Goal: Check status: Check status

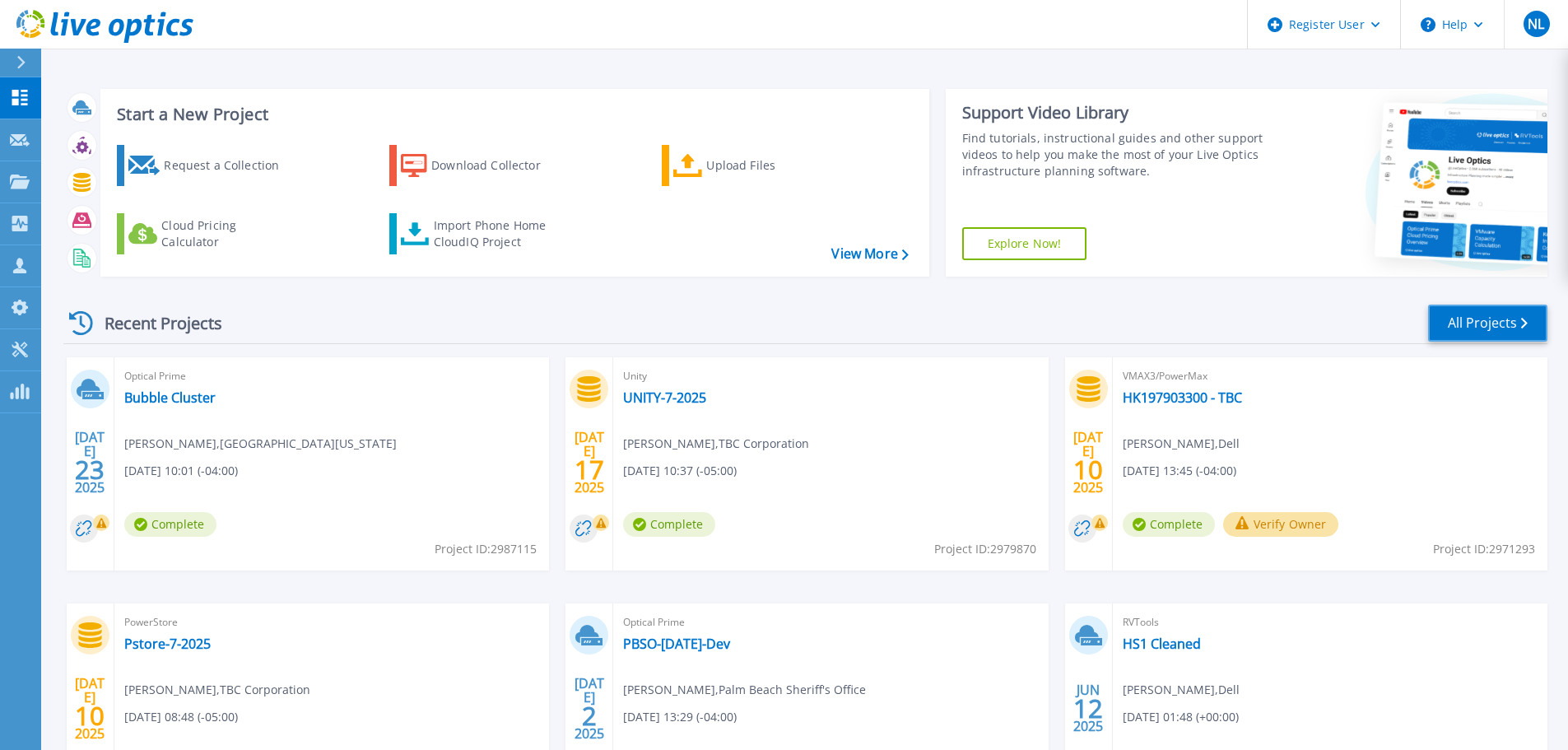
click at [1448, 326] on link "All Projects" at bounding box center [1487, 323] width 119 height 37
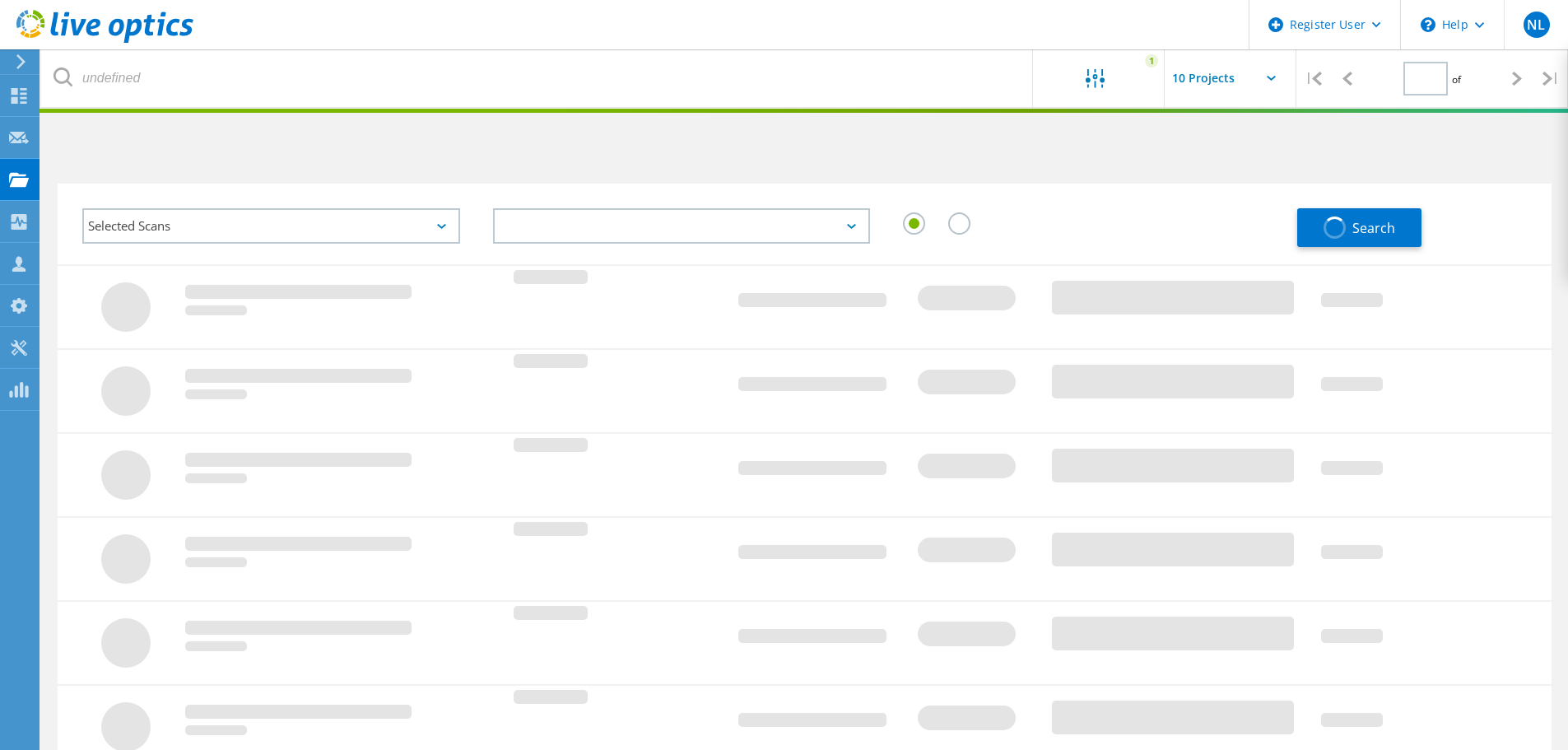
type input "1"
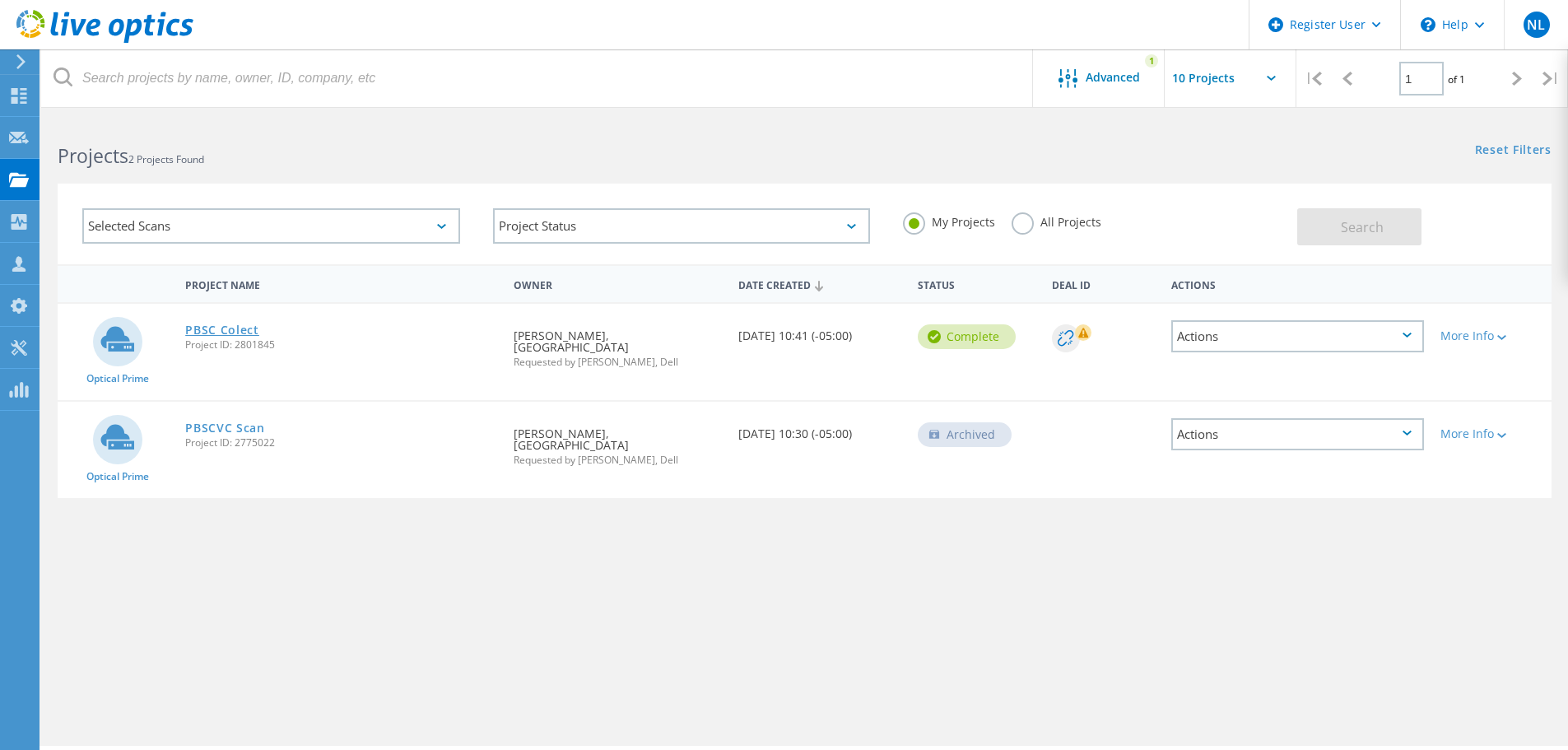
click at [216, 334] on link "PBSC Colect" at bounding box center [222, 330] width 74 height 12
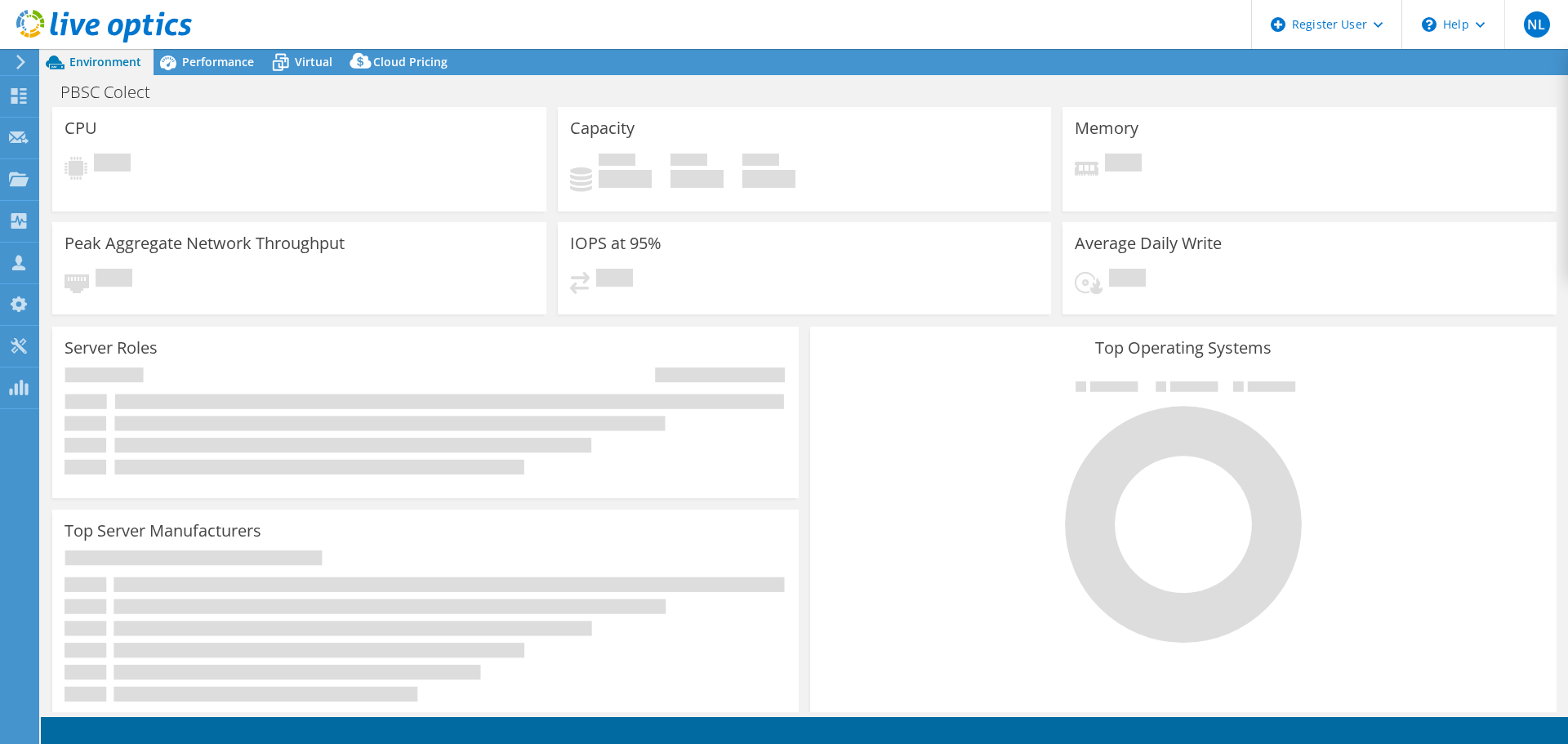
select select "USD"
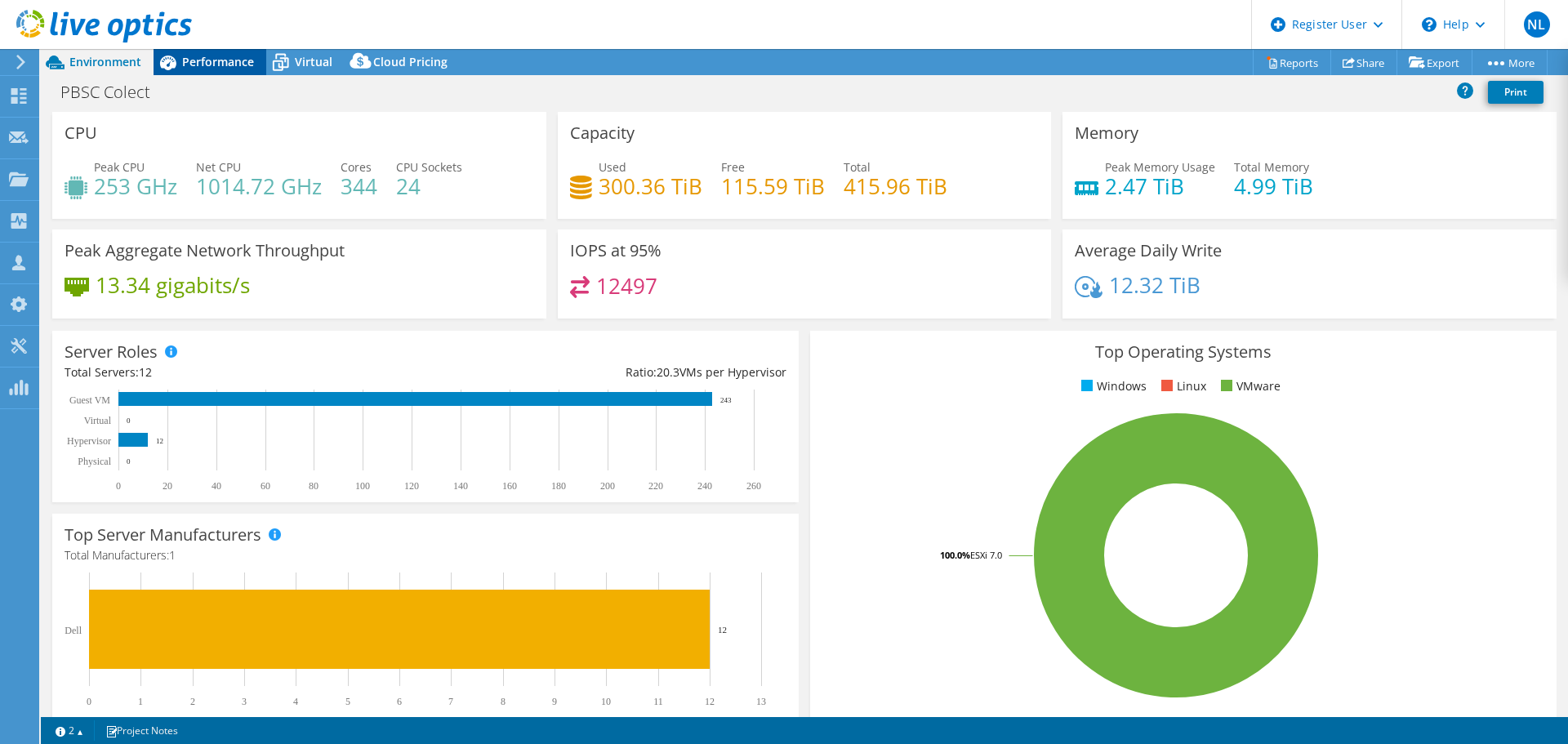
click at [223, 69] on div "Performance" at bounding box center [210, 61] width 113 height 26
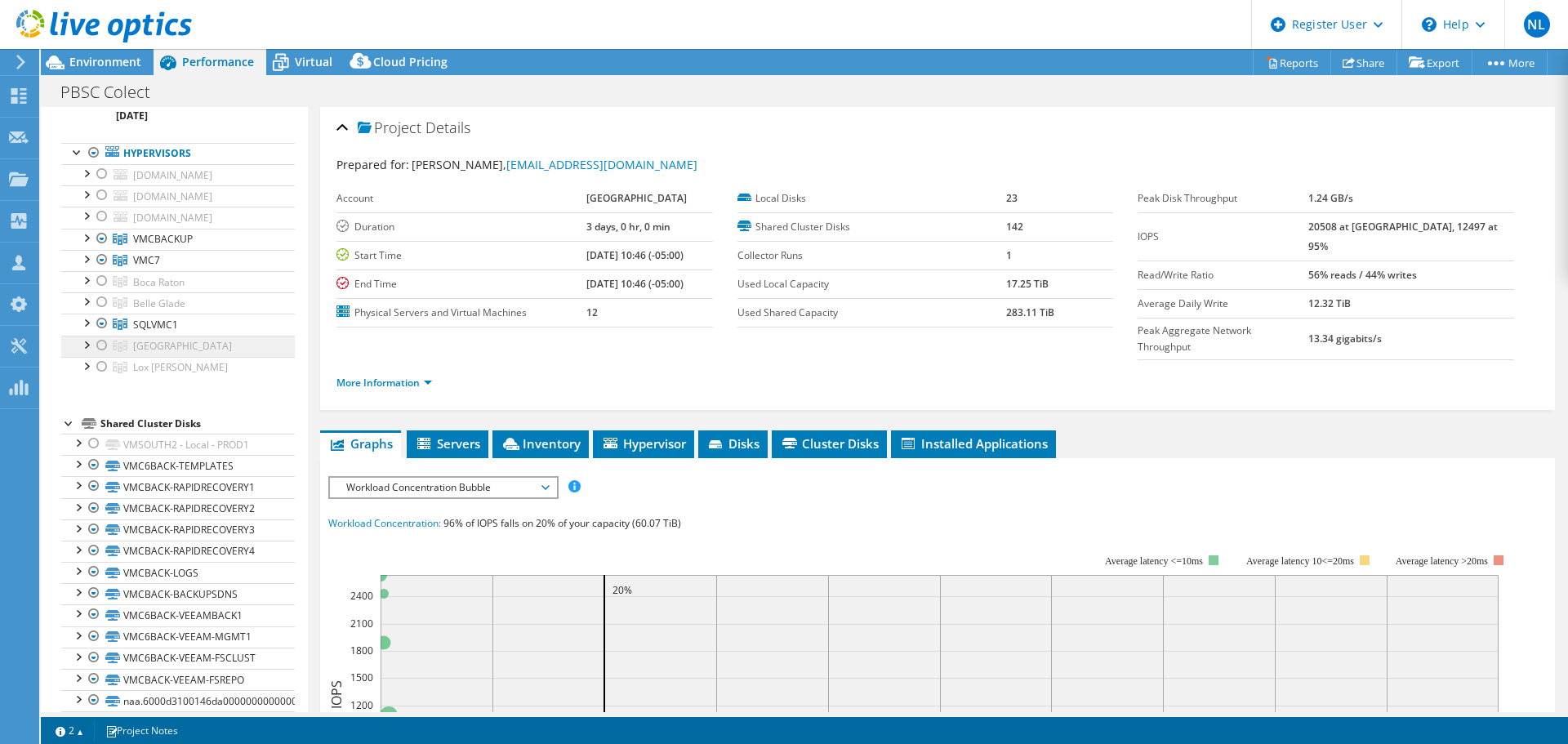
scroll to position [164, 0]
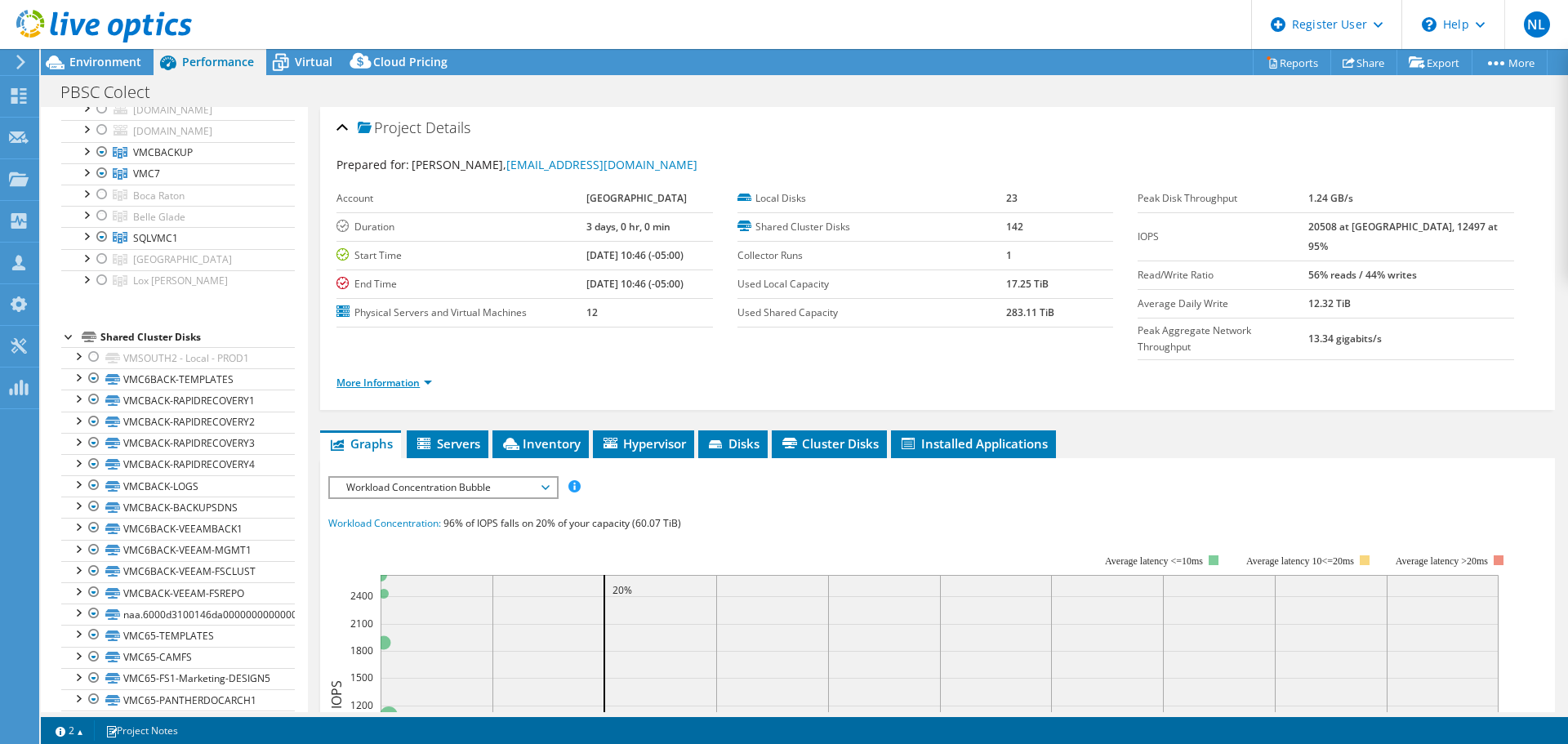
click at [428, 376] on link "More Information" at bounding box center [384, 383] width 95 height 14
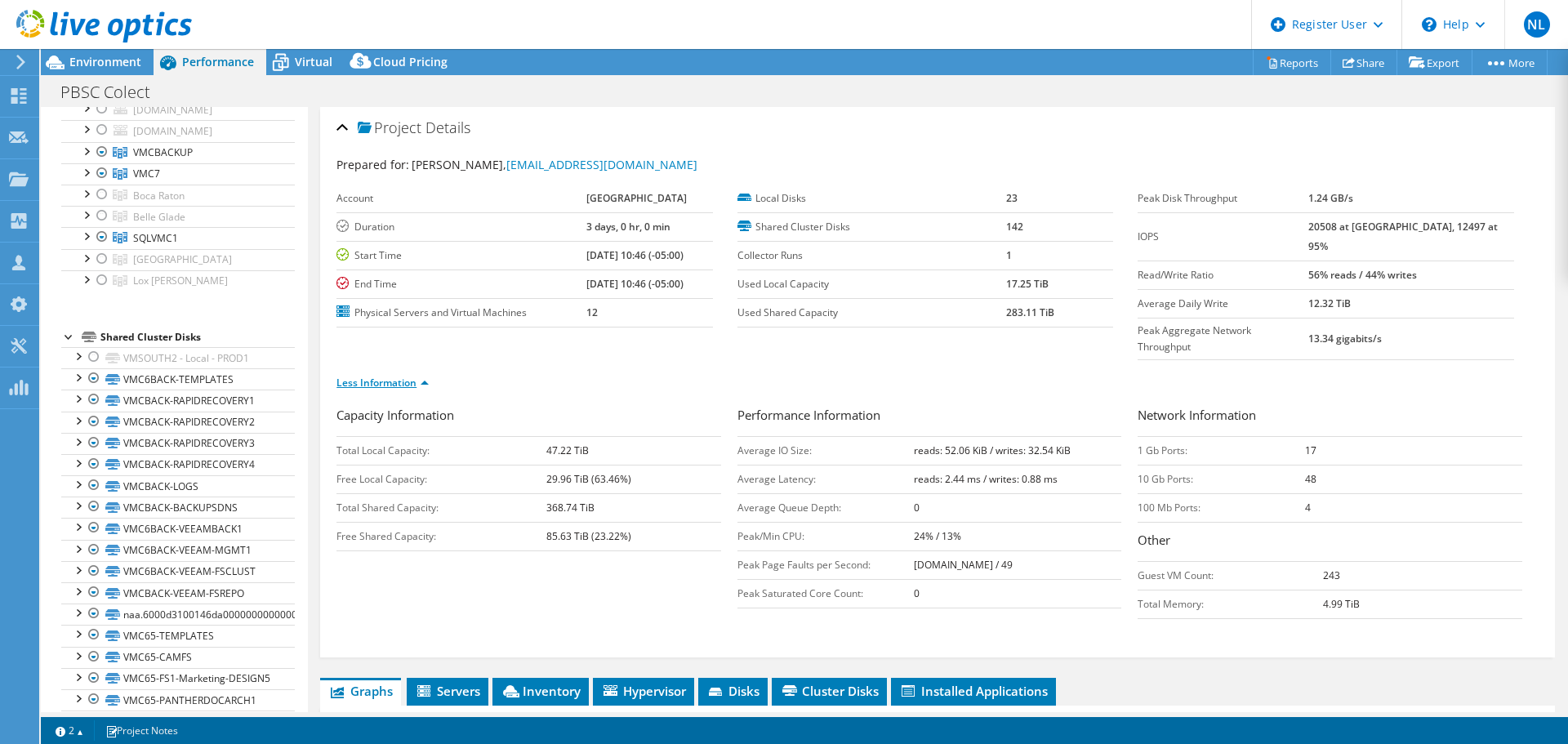
click at [428, 376] on link "Less Information" at bounding box center [383, 383] width 92 height 14
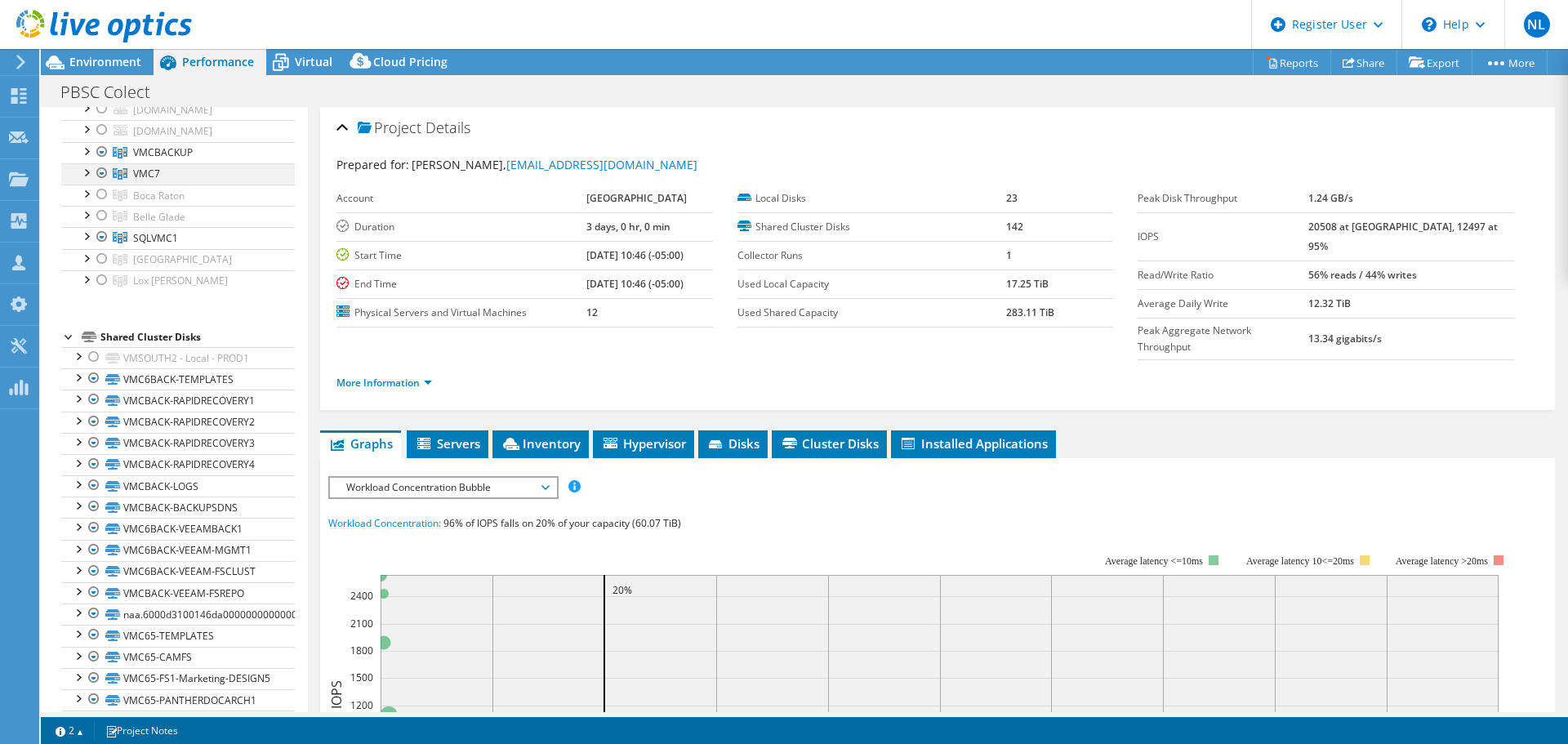
click at [88, 173] on div at bounding box center [85, 172] width 16 height 16
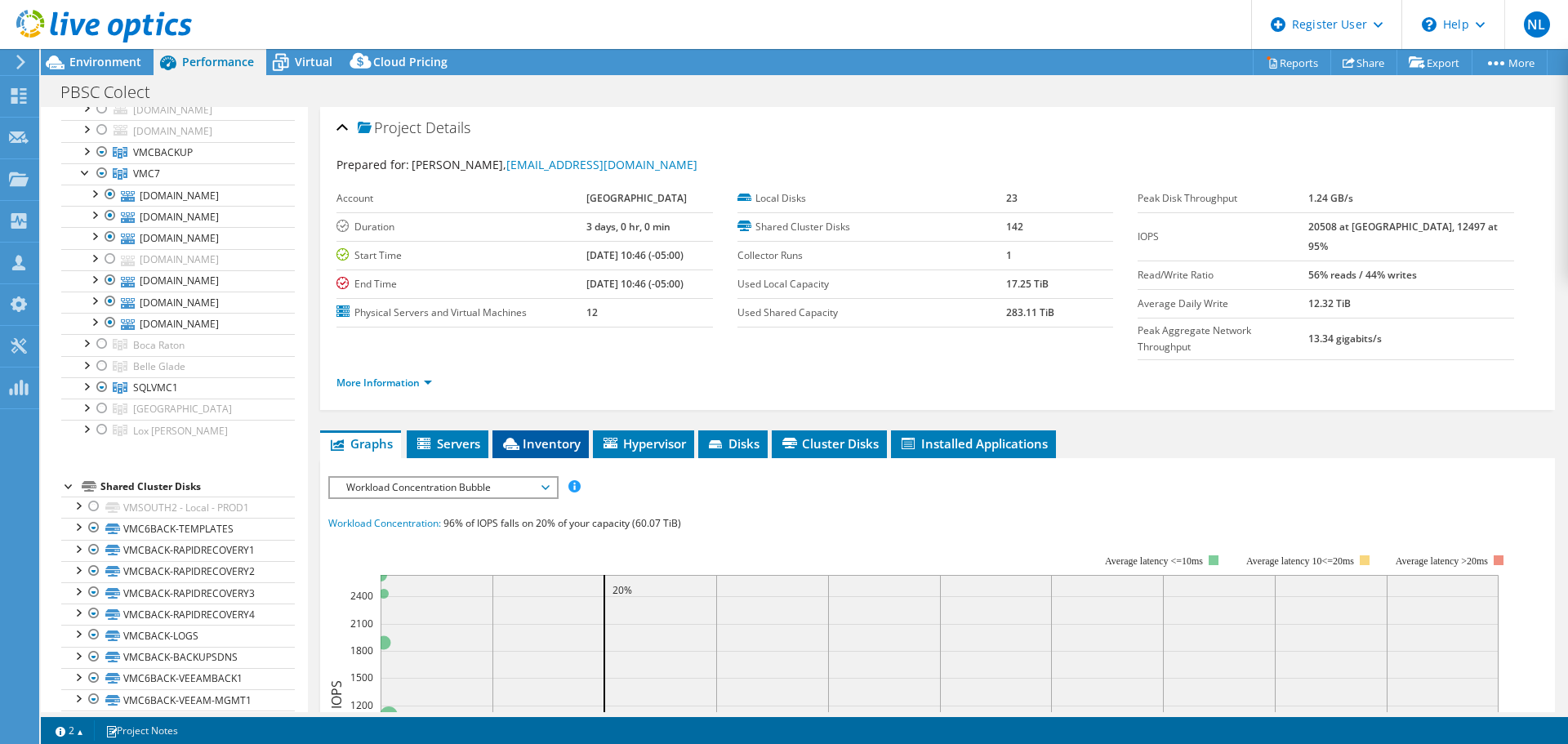
click at [574, 436] on span "Inventory" at bounding box center [540, 444] width 80 height 16
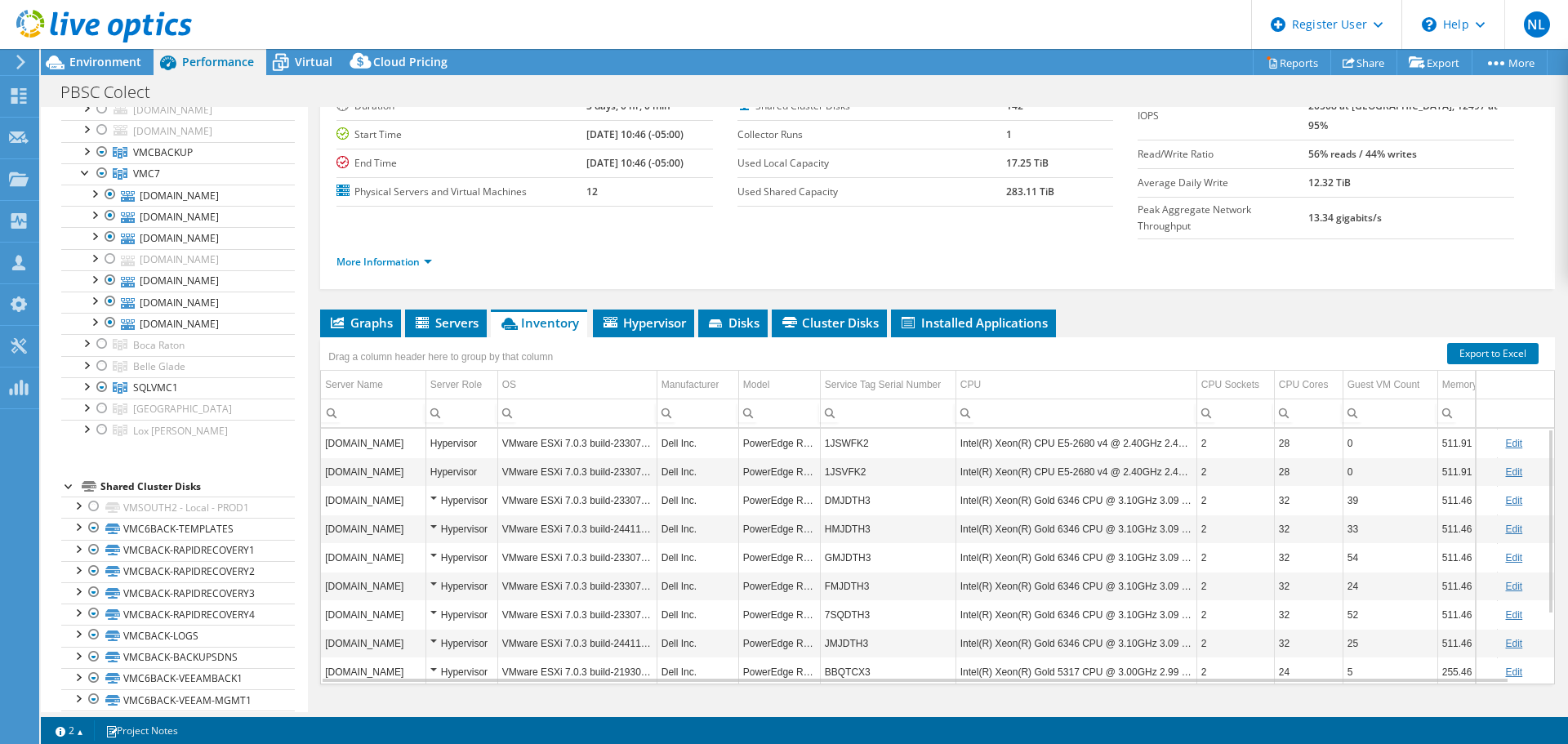
scroll to position [123, 0]
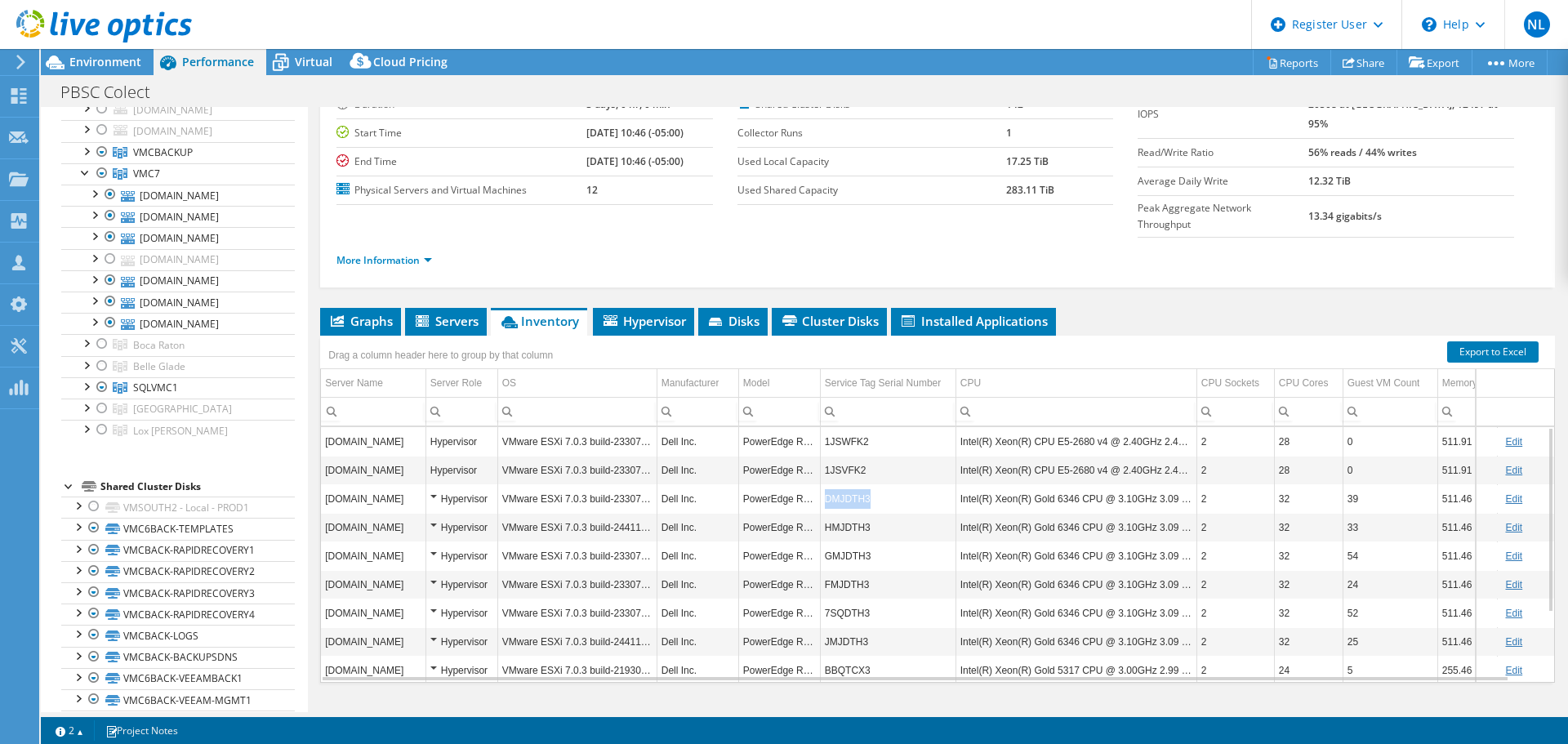
copy td "DMJDTH3"
drag, startPoint x: 820, startPoint y: 471, endPoint x: 867, endPoint y: 472, distance: 47.0
click at [867, 484] on td "DMJDTH3" at bounding box center [887, 499] width 136 height 28
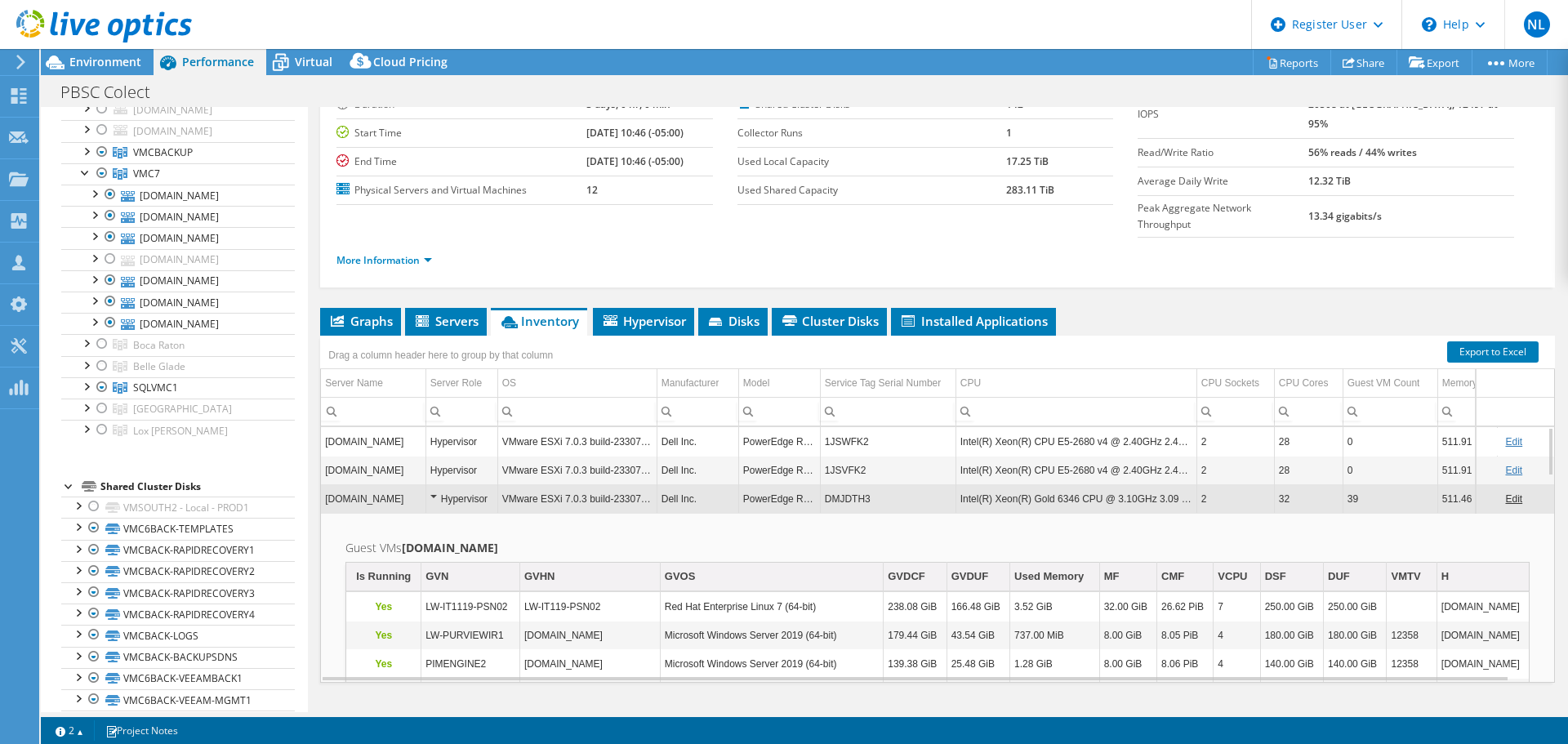
click at [524, 484] on td "VMware ESXi 7.0.3 build-23307199" at bounding box center [576, 499] width 159 height 28
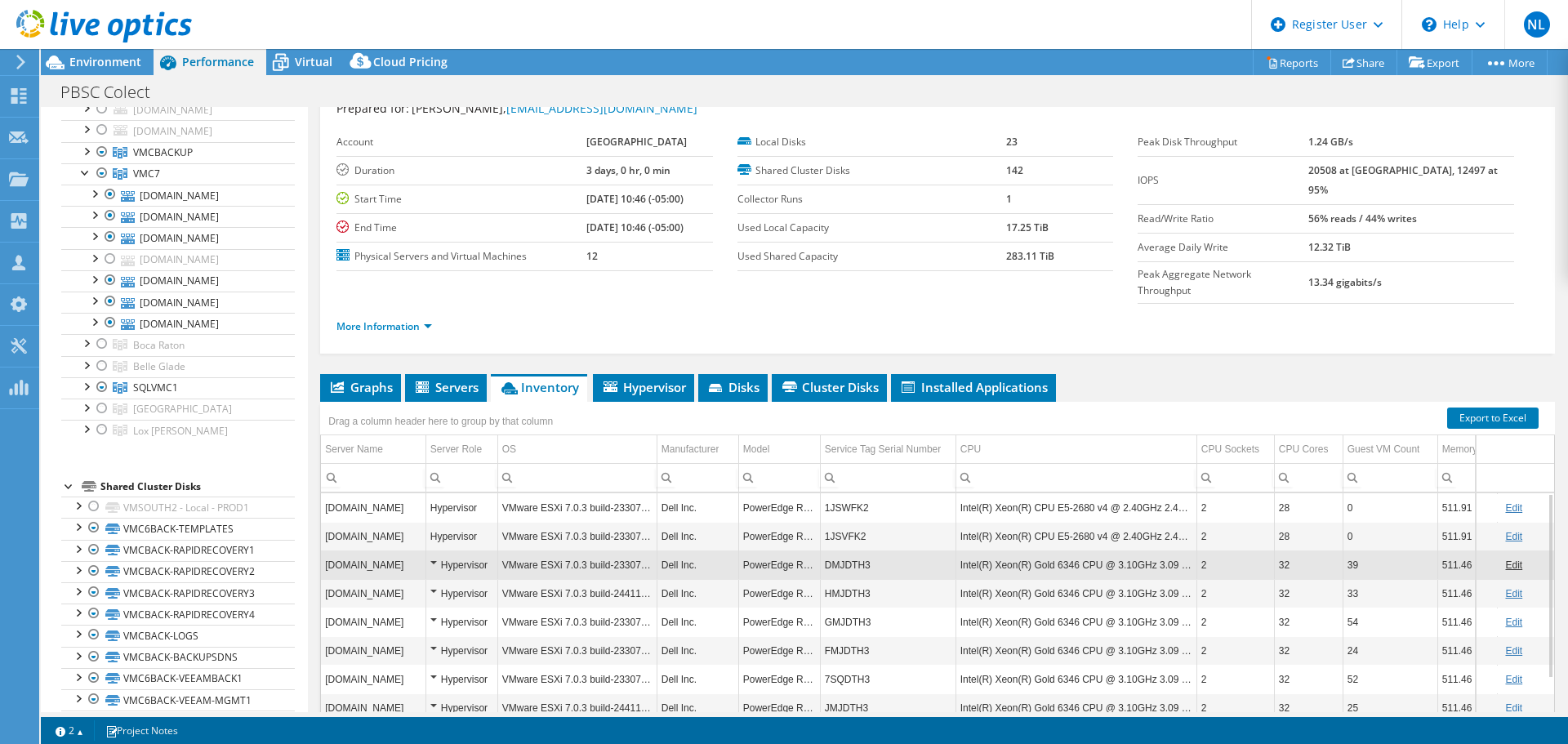
scroll to position [0, 0]
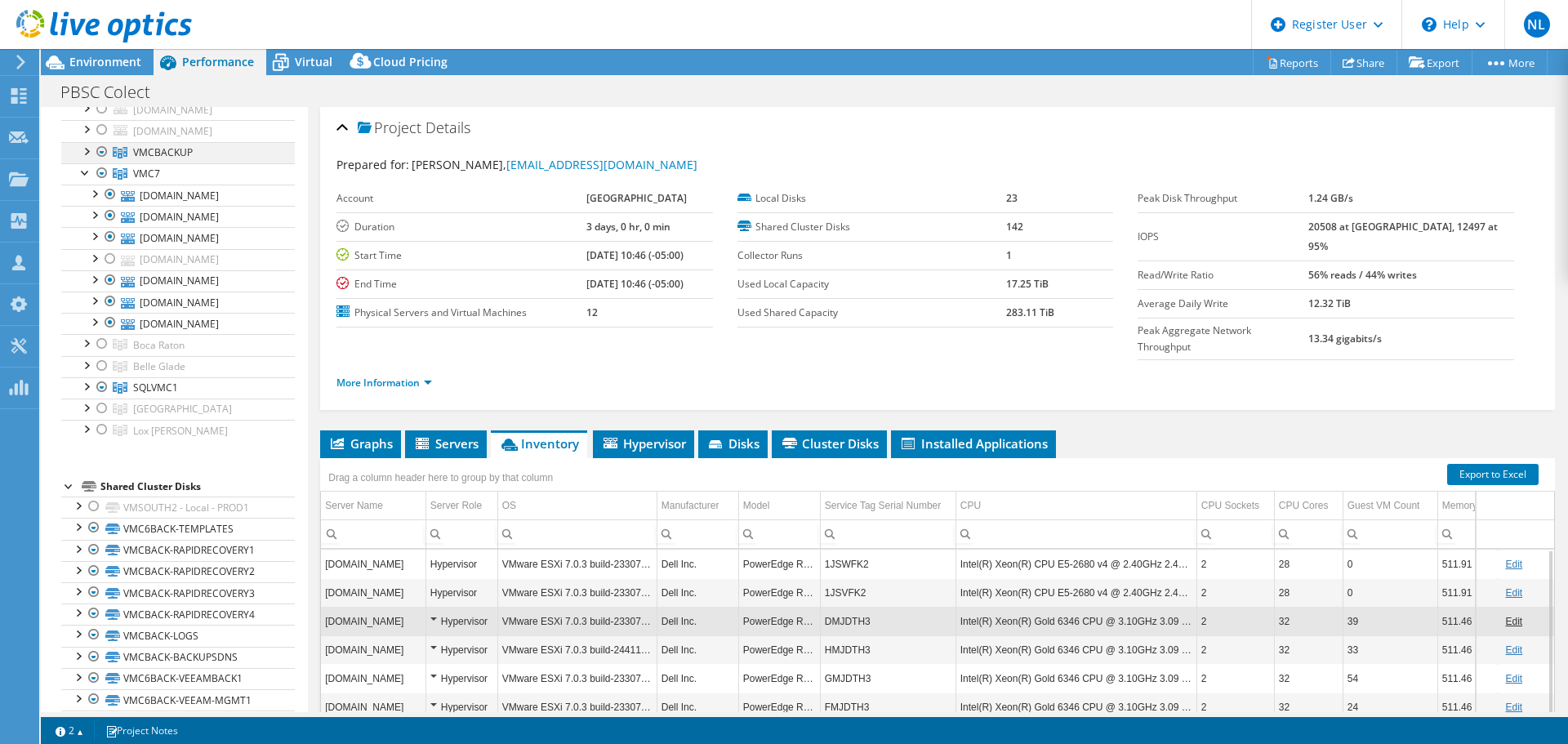
click at [84, 153] on div at bounding box center [85, 150] width 16 height 16
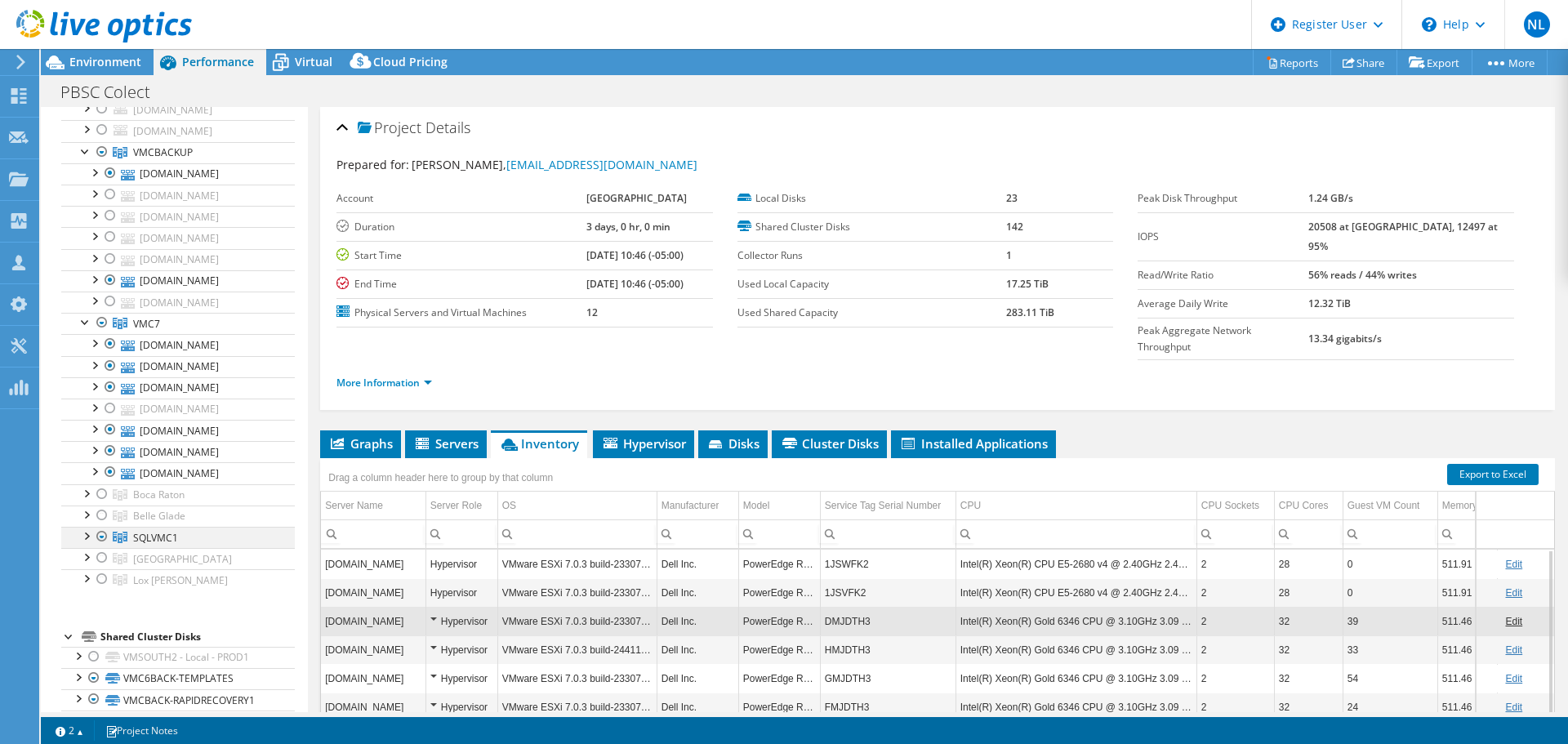
click at [85, 538] on div at bounding box center [85, 535] width 16 height 16
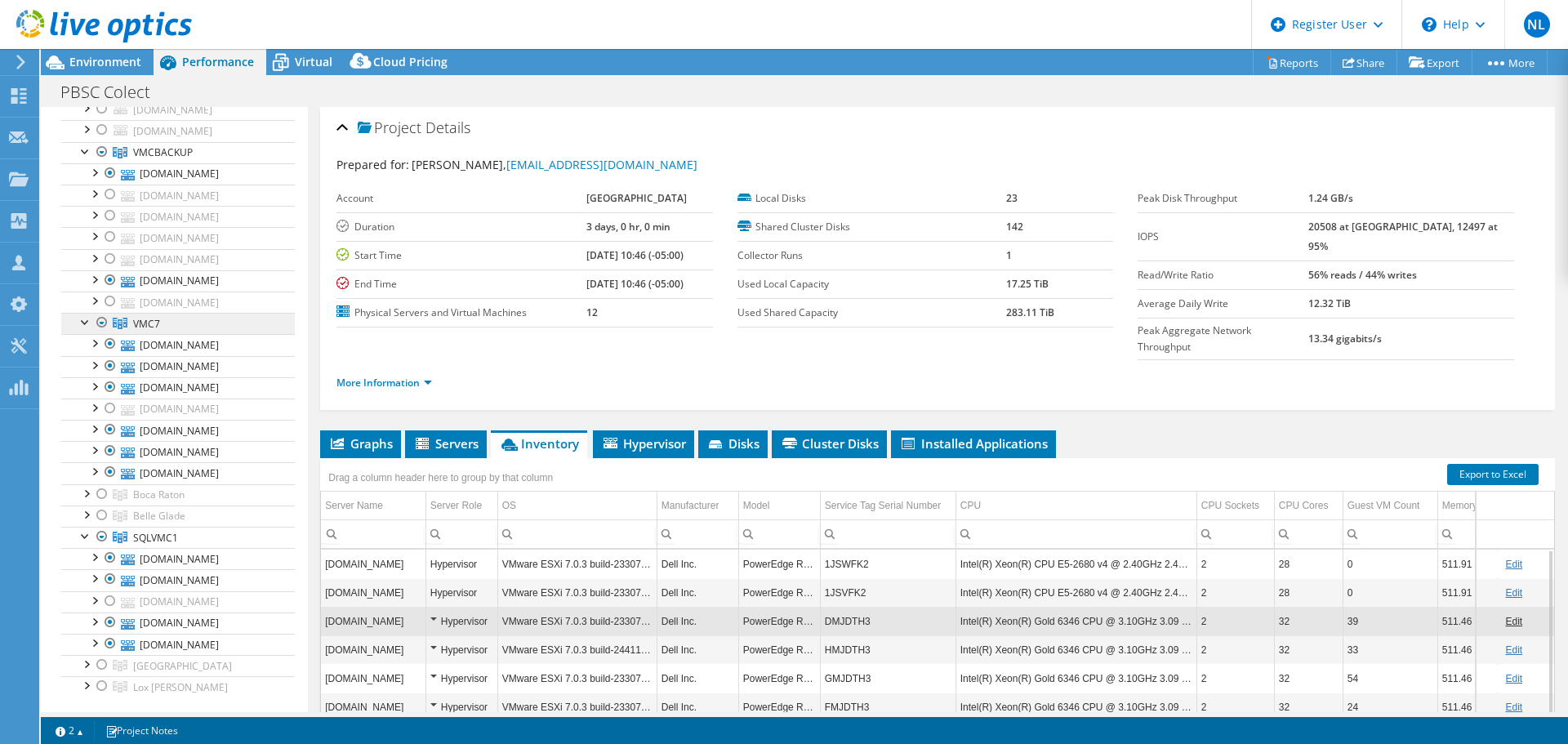
click at [149, 159] on span "VMC7" at bounding box center [163, 153] width 60 height 14
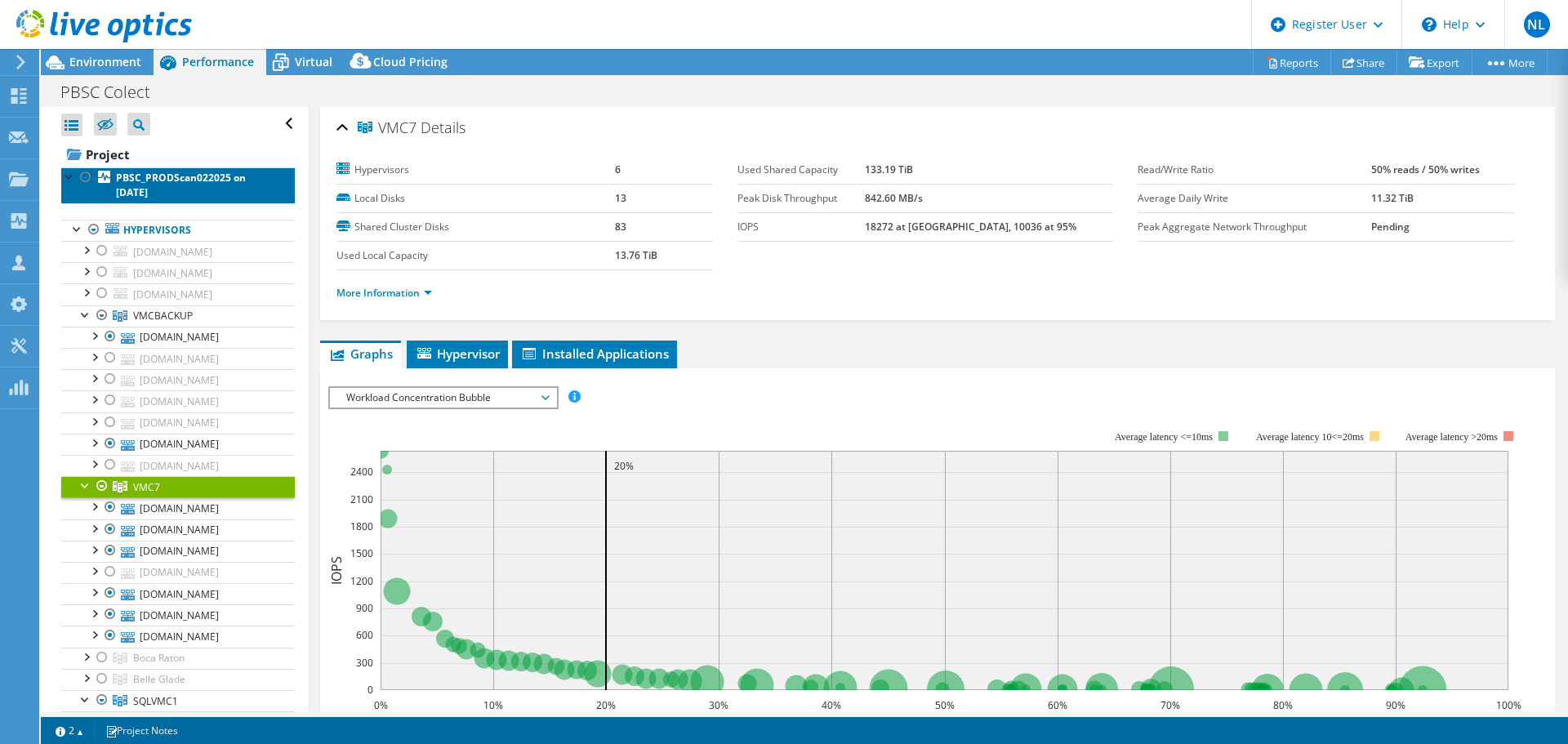
click at [157, 172] on b "PBSC_PRODScan022025 on [DATE]" at bounding box center [180, 185] width 130 height 28
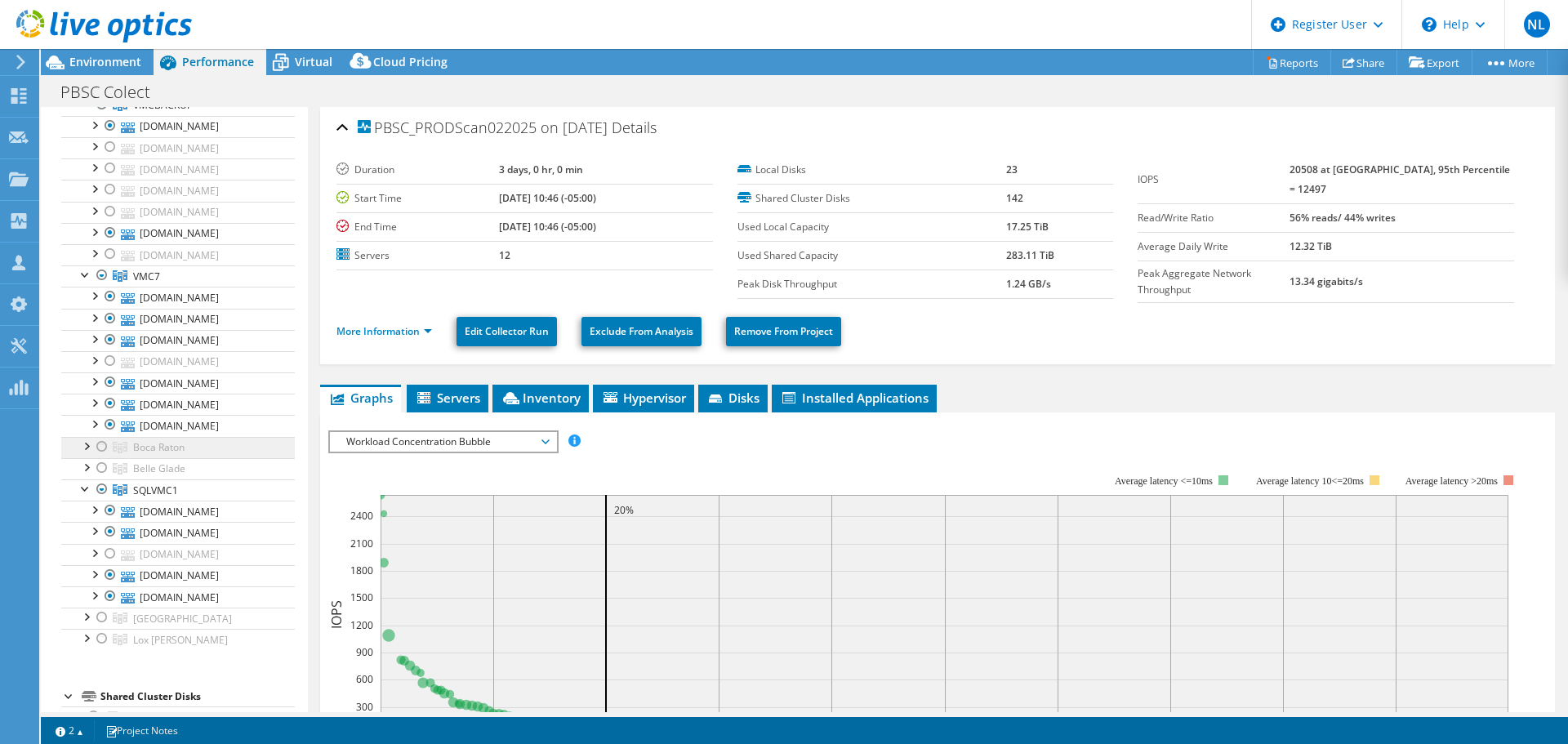
scroll to position [245, 0]
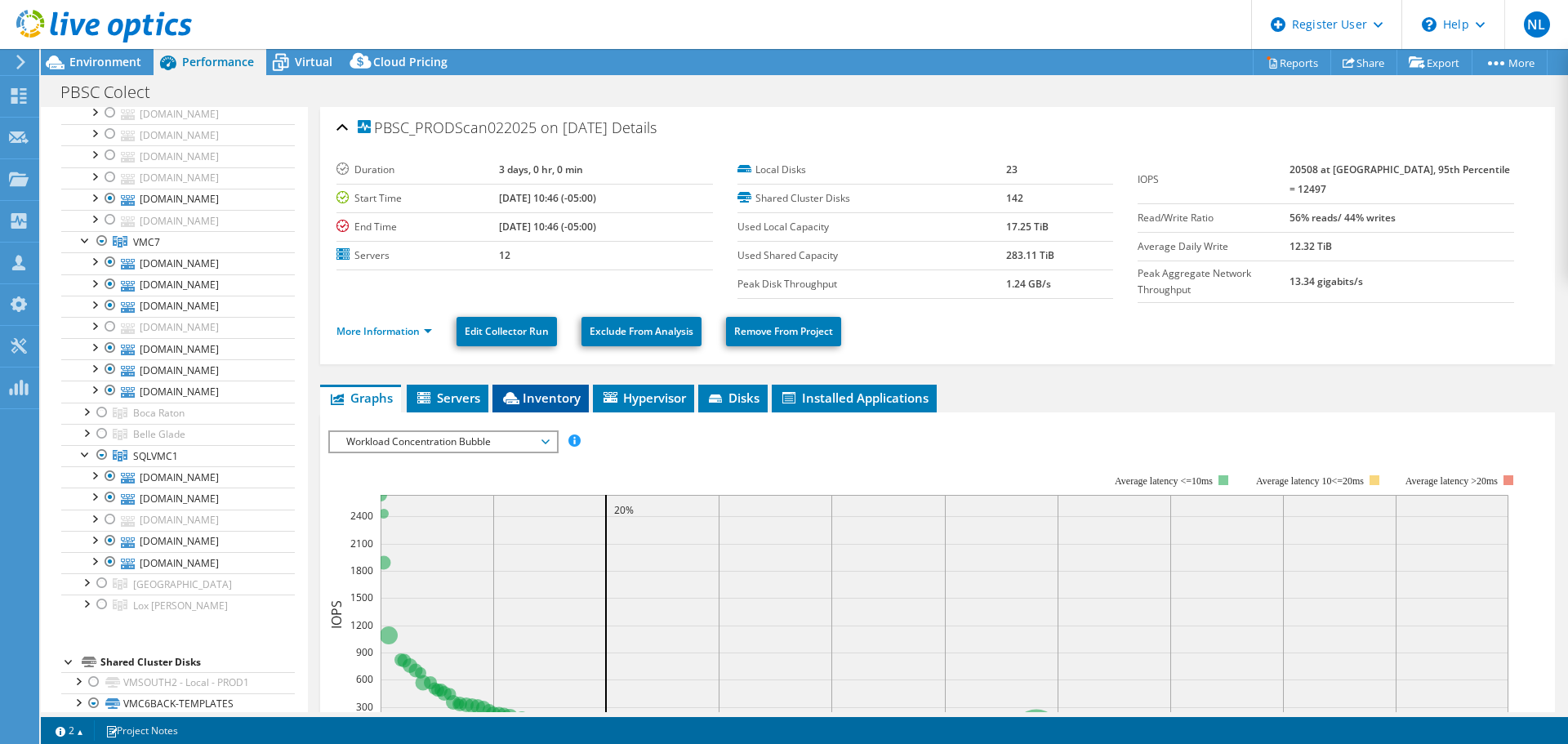
click at [549, 397] on span "Inventory" at bounding box center [540, 397] width 80 height 16
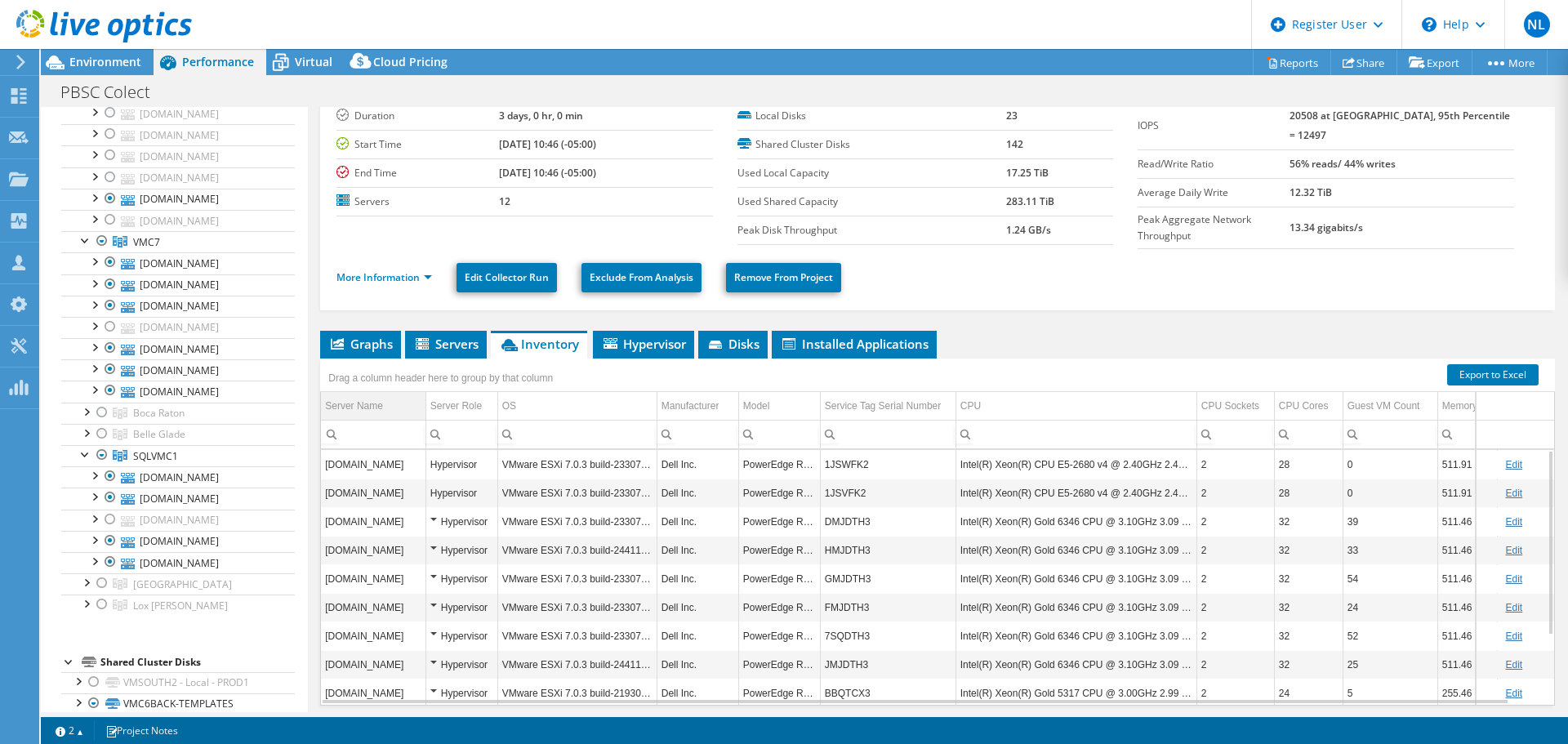
scroll to position [82, 0]
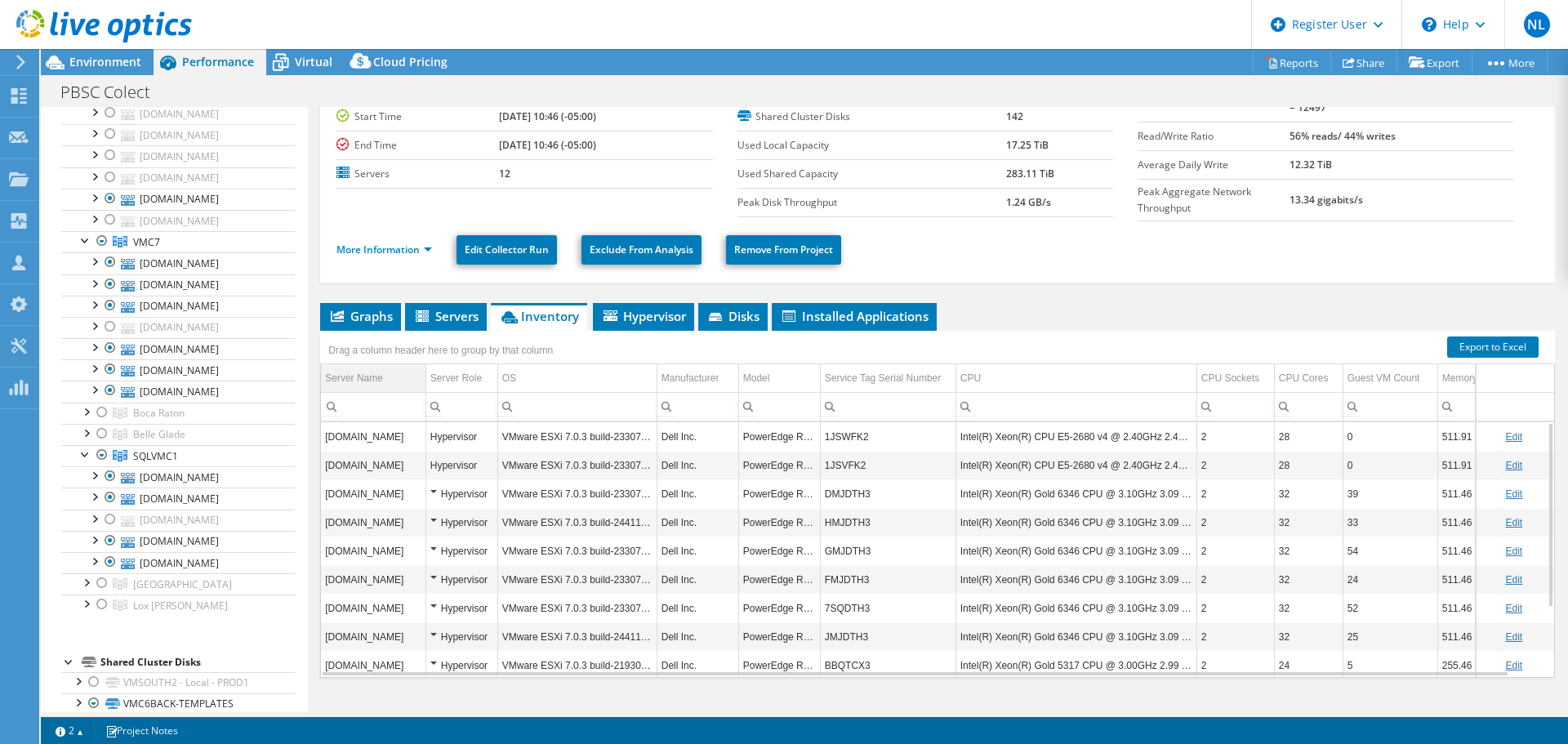
click at [383, 377] on td "Server Name" at bounding box center [373, 379] width 105 height 28
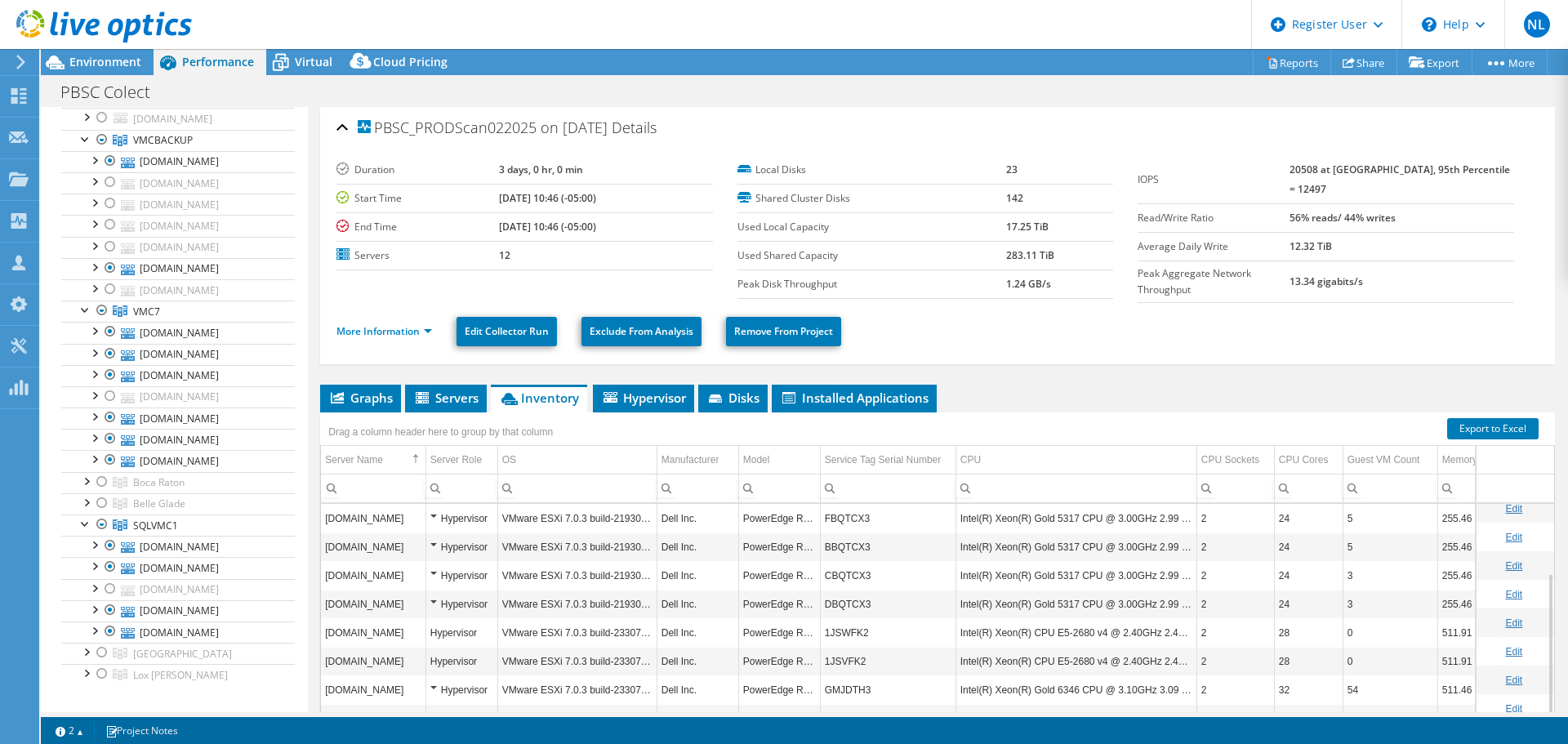
scroll to position [106, 0]
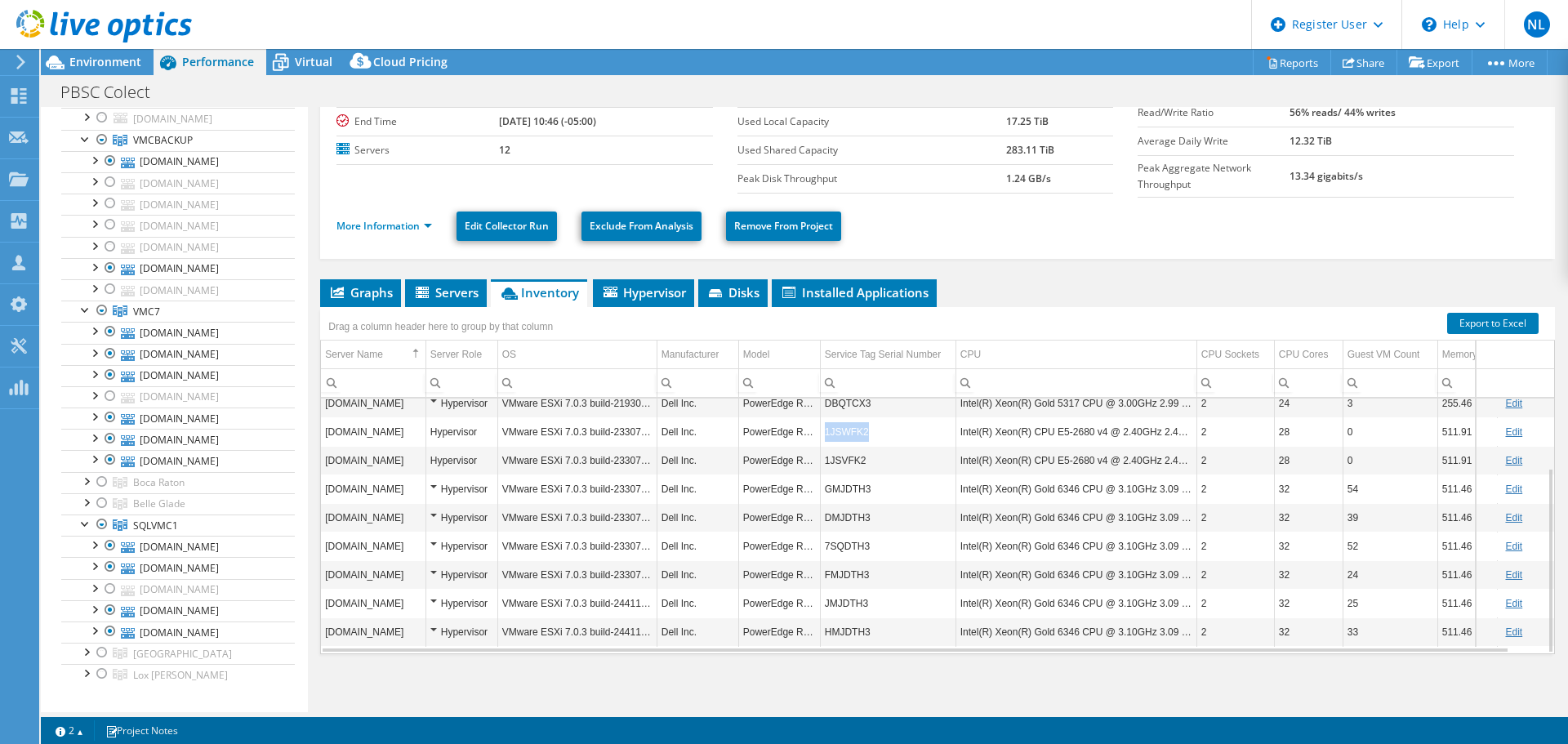
copy td "1JSWFK2"
drag, startPoint x: 825, startPoint y: 433, endPoint x: 861, endPoint y: 434, distance: 36.0
click at [861, 434] on td "1JSWFK2" at bounding box center [887, 431] width 136 height 28
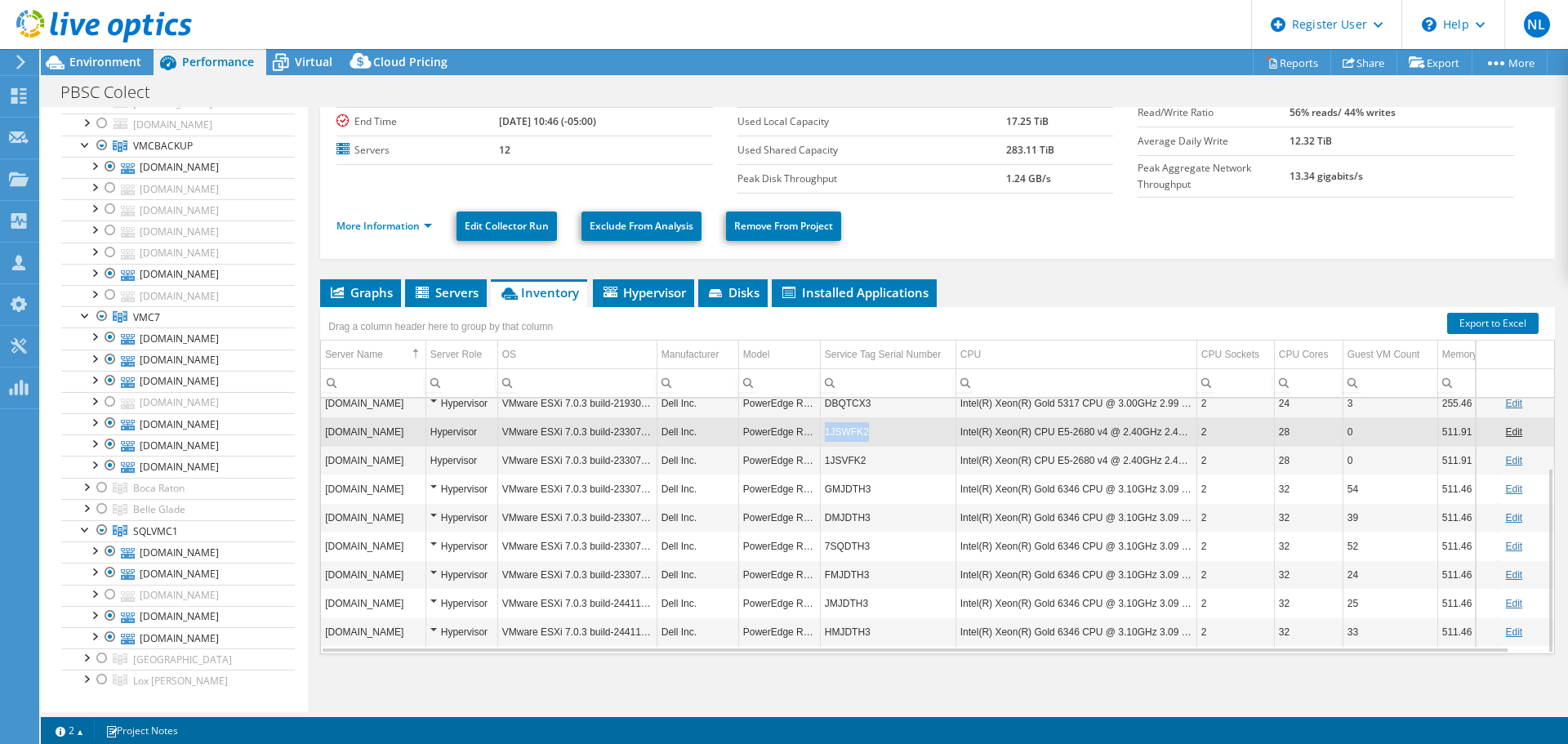
scroll to position [176, 0]
click at [567, 690] on div "PBSC_PRODScan022025 on [DATE] Details Duration 3 days, 0 hr, 0 min Start Time […" at bounding box center [937, 359] width 1260 height 715
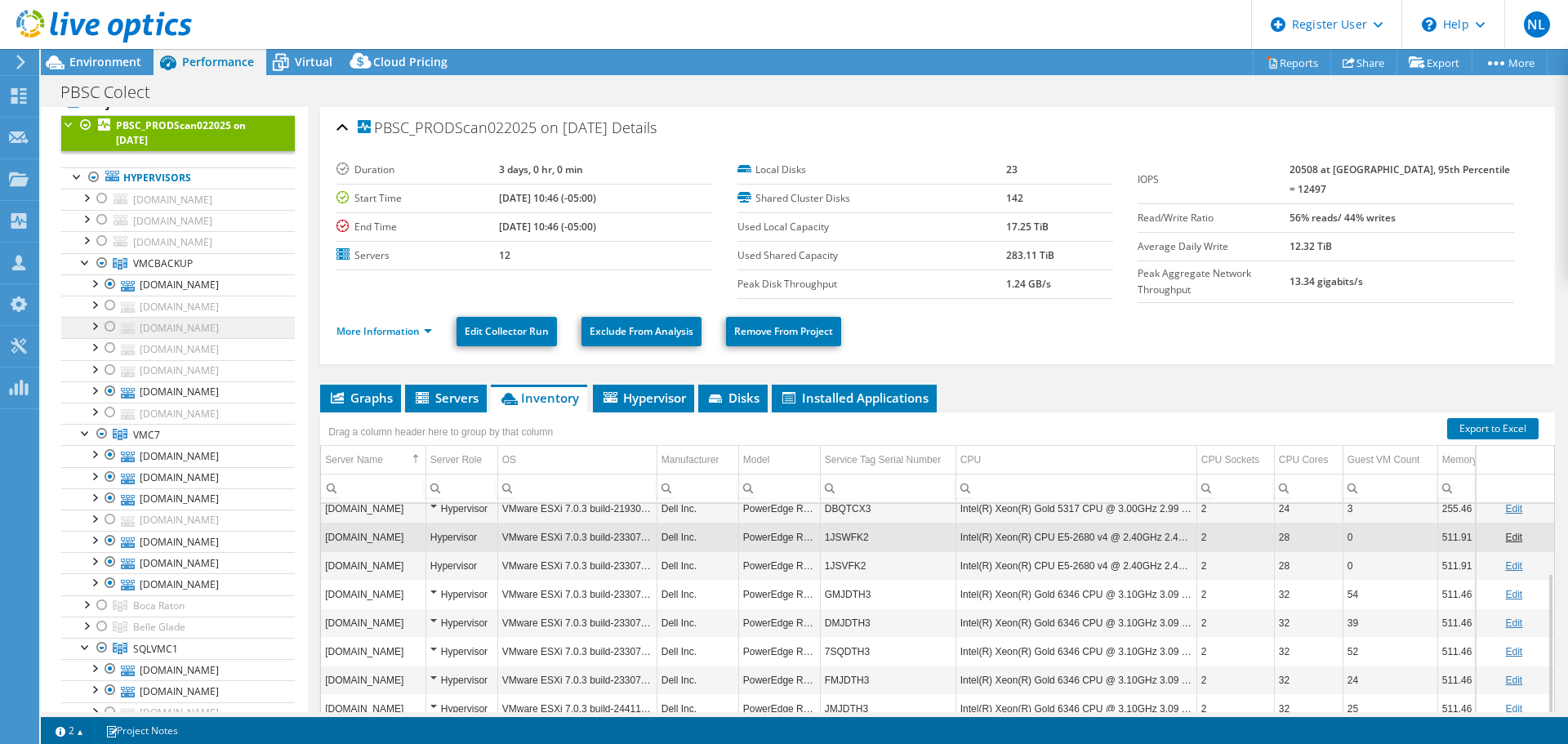
scroll to position [0, 0]
